Goal: Check status

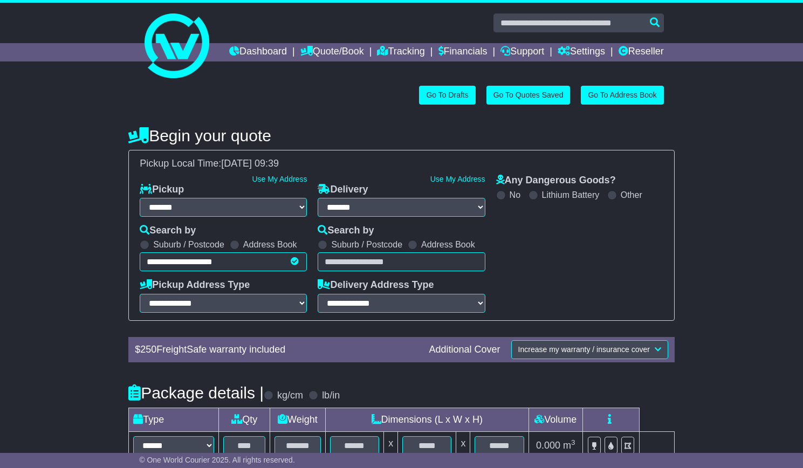
select select "**"
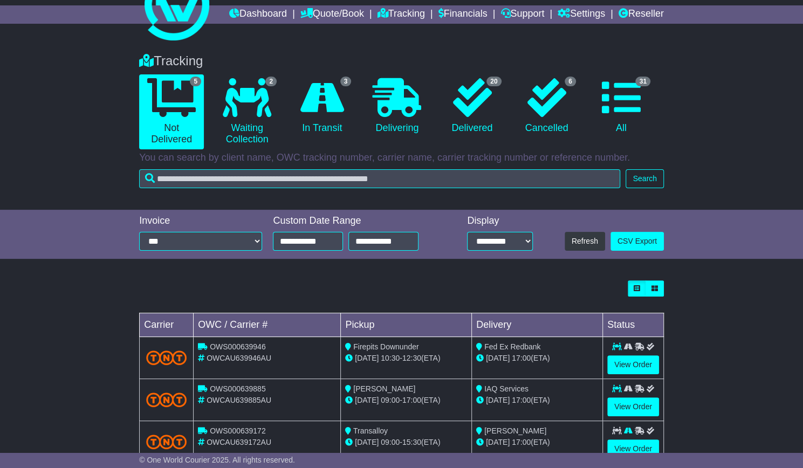
scroll to position [54, 0]
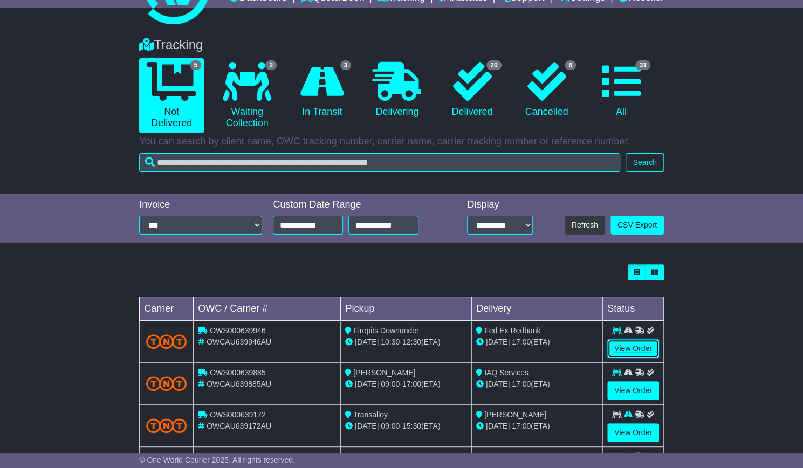
click at [631, 358] on link "View Order" at bounding box center [633, 348] width 52 height 19
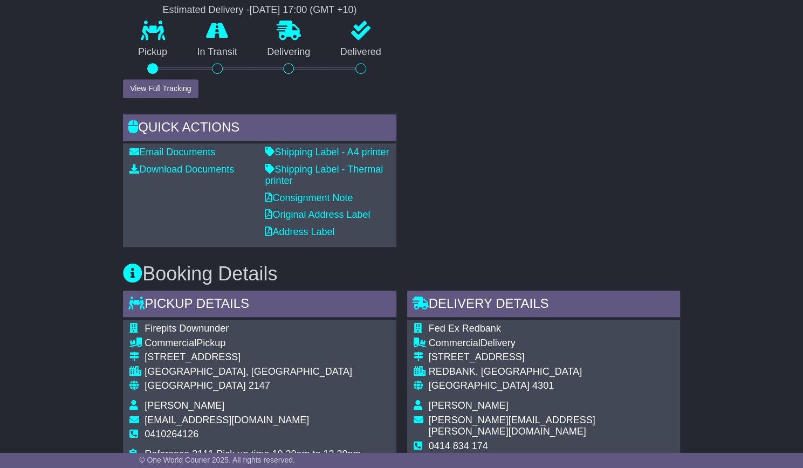
scroll to position [539, 0]
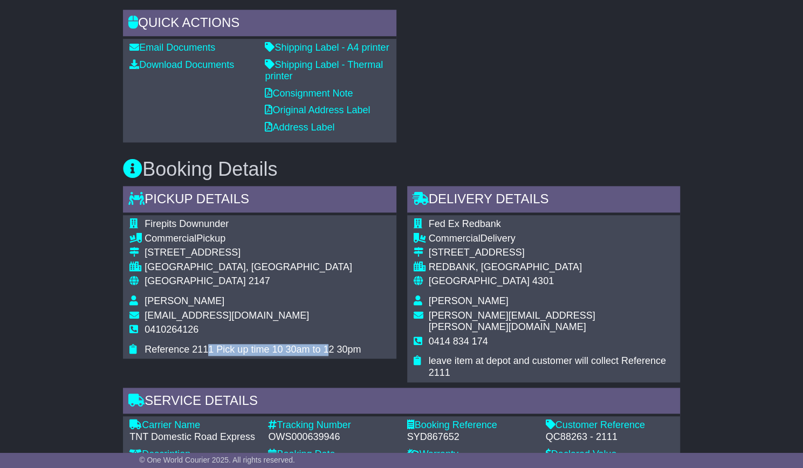
drag, startPoint x: 238, startPoint y: 379, endPoint x: 336, endPoint y: 370, distance: 98.5
click at [329, 355] on span "Reference 2111 Pick up time 10 30am to 12 30pm" at bounding box center [252, 349] width 216 height 11
drag, startPoint x: 449, startPoint y: 282, endPoint x: 489, endPoint y: 300, distance: 44.4
click at [490, 293] on tbody "Fed Ex Redbank Commercial Delivery [STREET_ADDRESS] REDBANK, [GEOGRAPHIC_DATA] …" at bounding box center [543, 298] width 260 height 161
drag, startPoint x: 510, startPoint y: 309, endPoint x: 461, endPoint y: 312, distance: 49.1
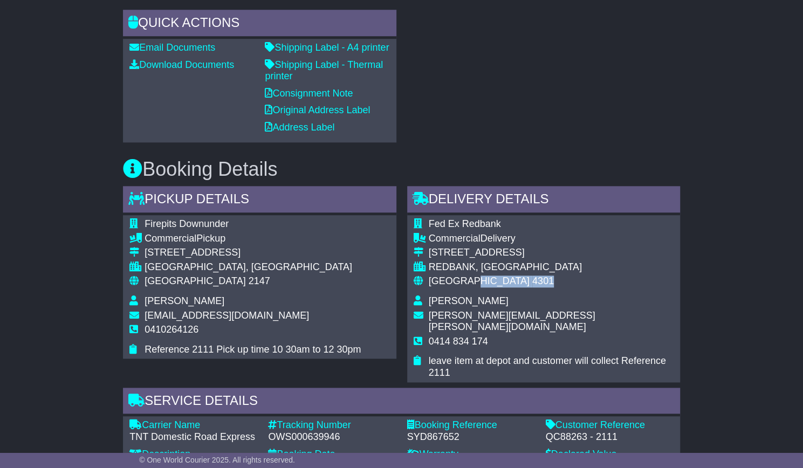
click at [461, 287] on div "Australia 4301" at bounding box center [551, 281] width 245 height 12
click at [507, 355] on td "0414 834 174" at bounding box center [551, 346] width 245 height 20
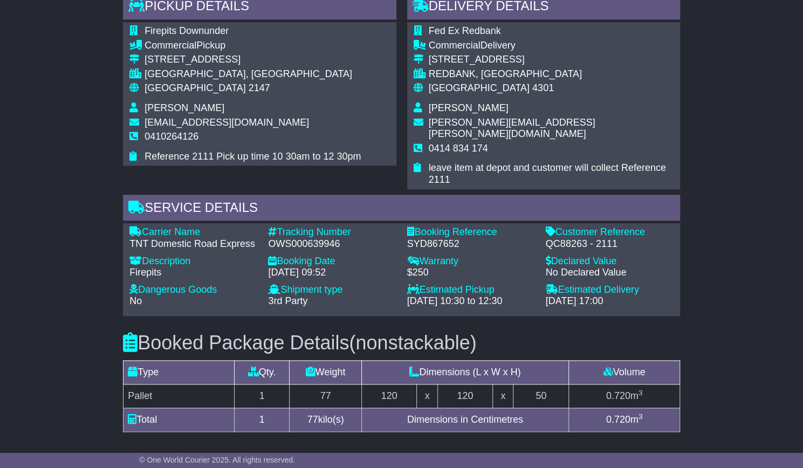
scroll to position [755, 0]
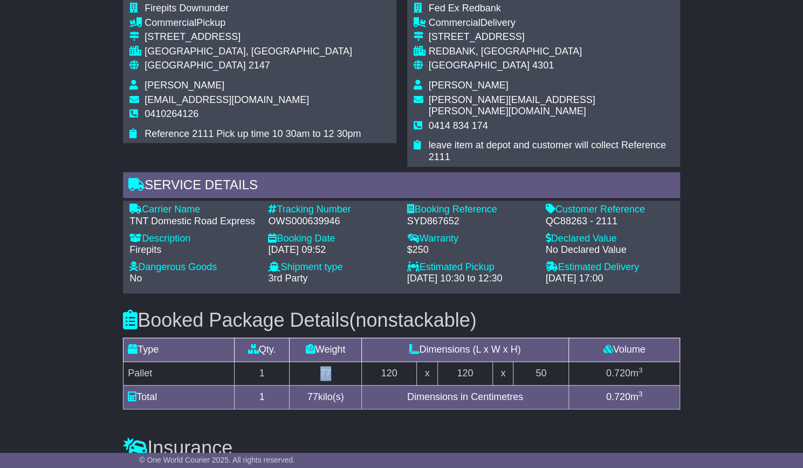
drag, startPoint x: 336, startPoint y: 389, endPoint x: 325, endPoint y: 389, distance: 11.9
click at [325, 385] on td "77" at bounding box center [325, 373] width 72 height 24
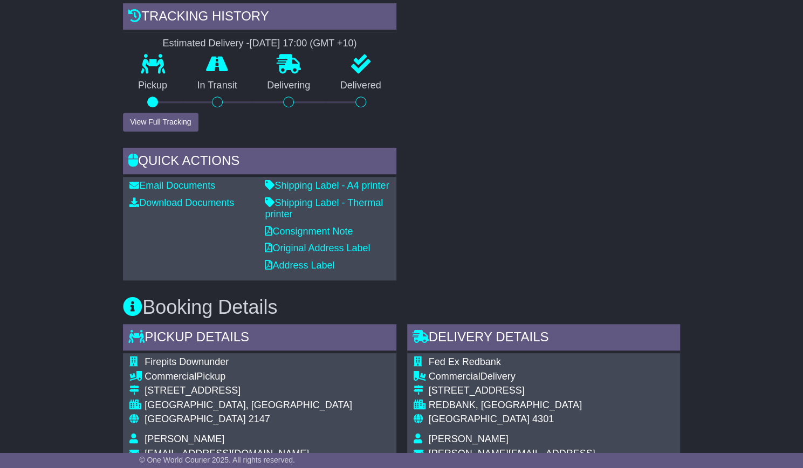
scroll to position [247, 0]
